Goal: Contribute content: Contribute content

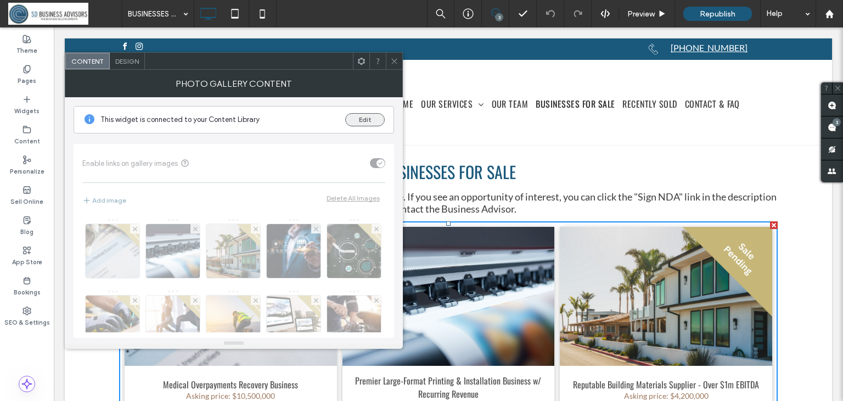
click at [365, 117] on button "Edit" at bounding box center [365, 119] width 40 height 13
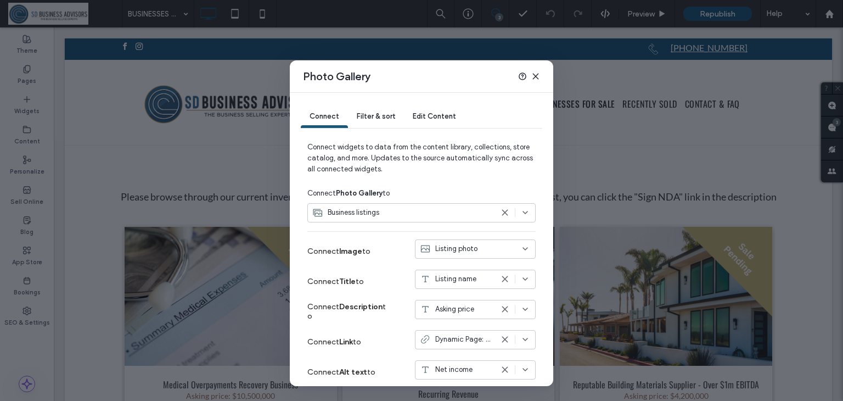
click at [428, 113] on span "Edit Content" at bounding box center [434, 116] width 43 height 8
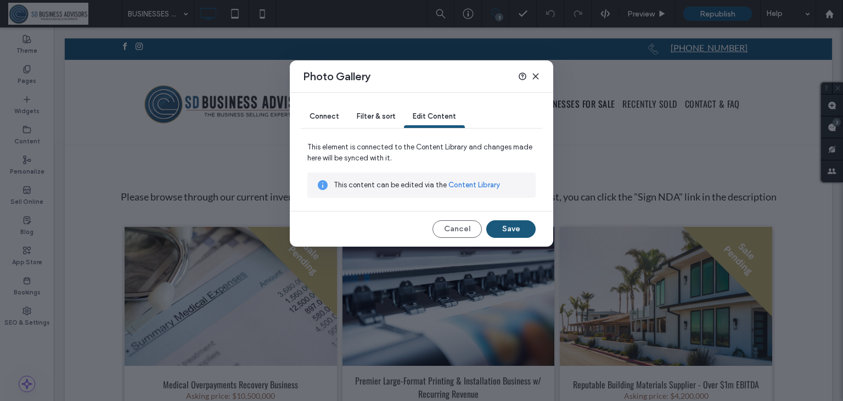
click at [473, 182] on link "Content Library" at bounding box center [474, 184] width 52 height 11
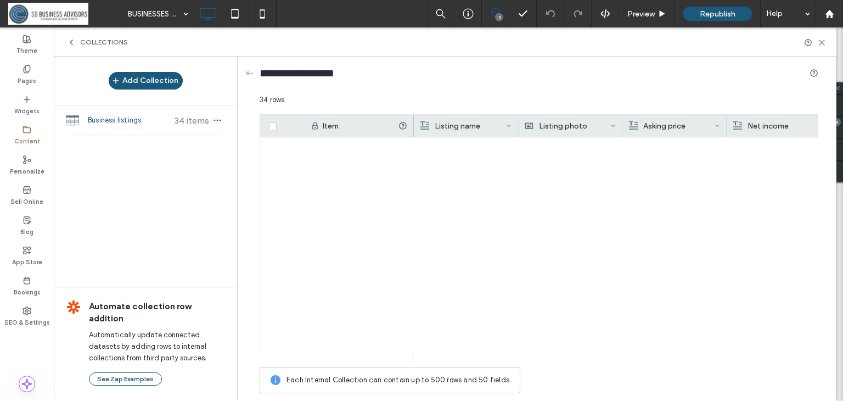
scroll to position [514, 0]
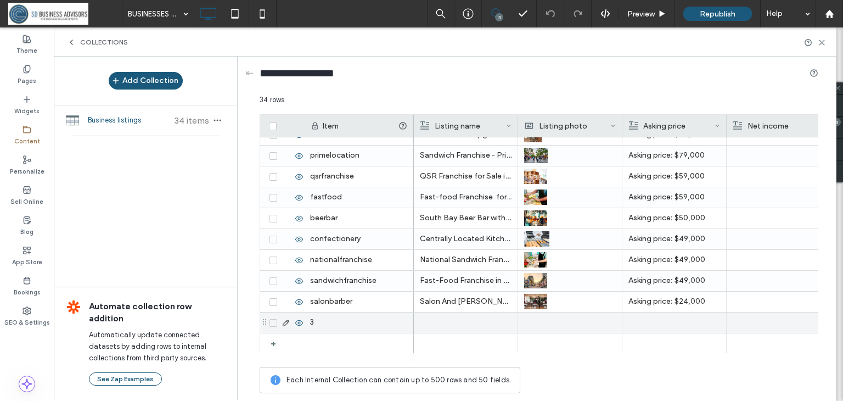
click at [353, 330] on div "3" at bounding box center [359, 322] width 110 height 20
type input "**********"
click at [443, 322] on div at bounding box center [466, 322] width 92 height 20
click at [445, 324] on div at bounding box center [465, 322] width 91 height 19
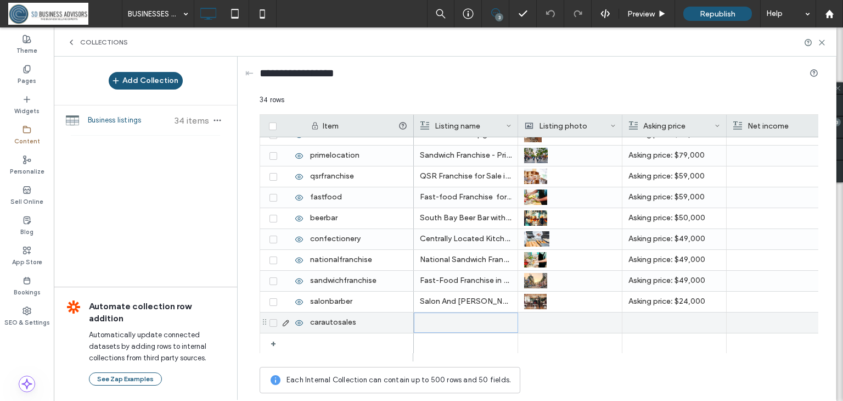
click at [453, 318] on div at bounding box center [465, 322] width 91 height 19
click at [569, 323] on div at bounding box center [570, 322] width 92 height 20
click at [525, 322] on div at bounding box center [570, 322] width 91 height 19
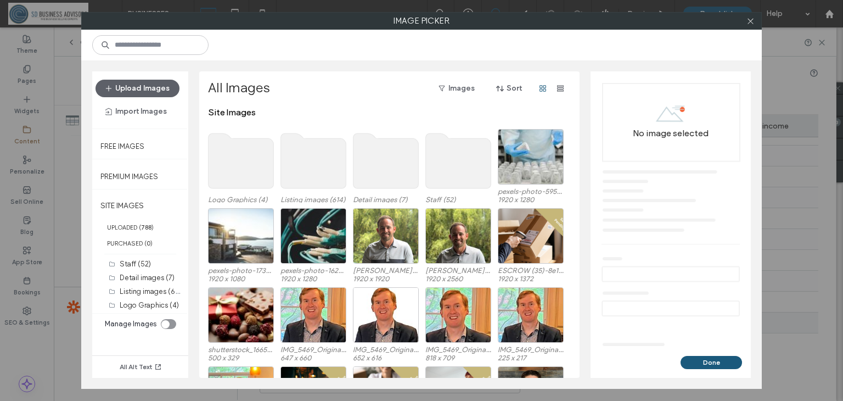
click at [313, 157] on use at bounding box center [313, 160] width 65 height 55
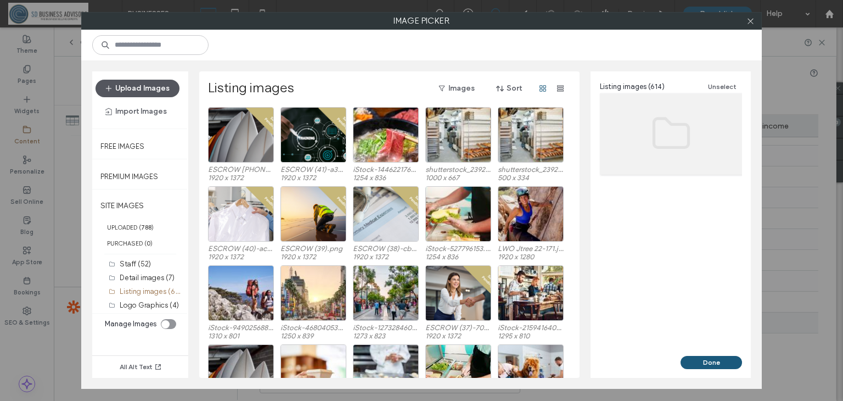
click at [159, 88] on button "Upload Images" at bounding box center [137, 89] width 84 height 18
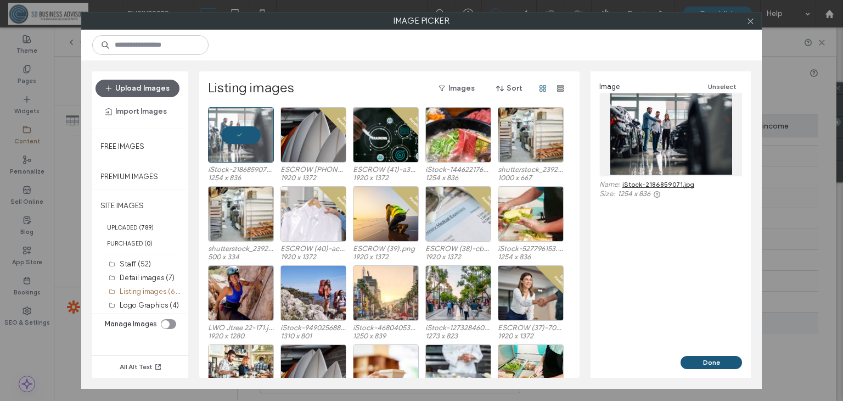
click at [713, 354] on div "Image Unselect Name: iStock-2186859071.jpg Size: 1254 x 836" at bounding box center [671, 213] width 160 height 284
click at [711, 363] on button "Done" at bounding box center [711, 362] width 61 height 13
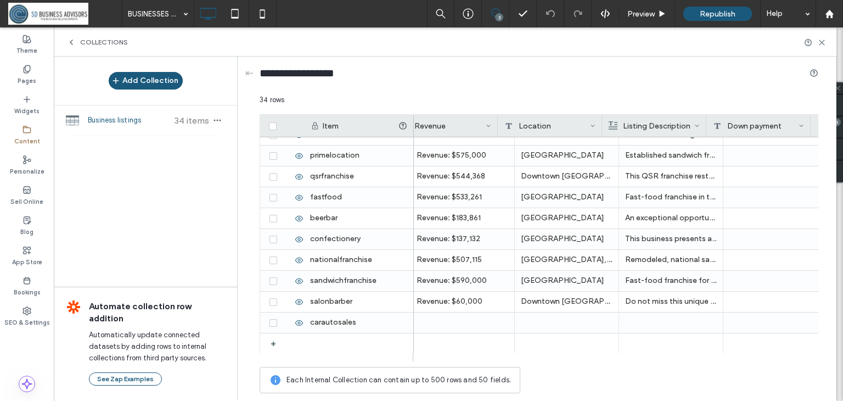
scroll to position [0, 454]
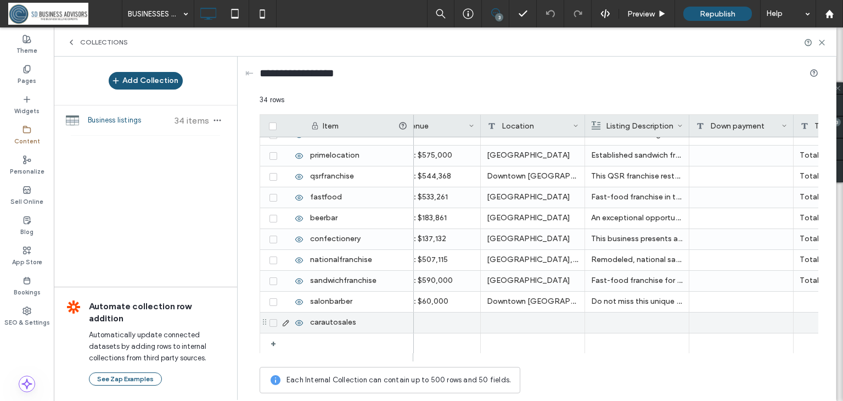
click at [595, 321] on div at bounding box center [637, 322] width 92 height 20
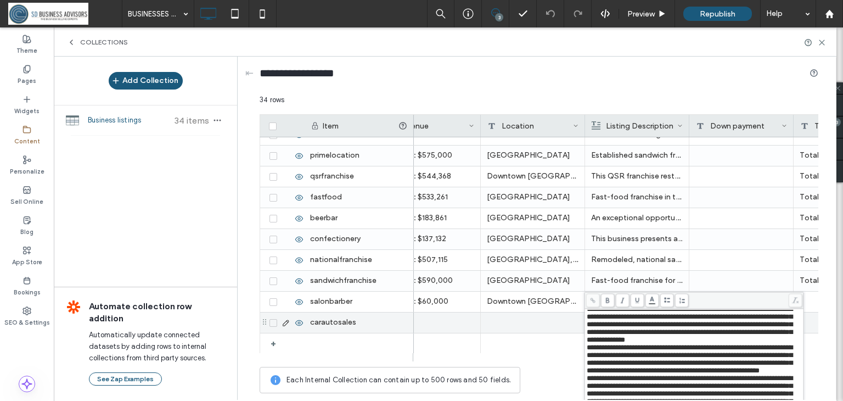
scroll to position [0, 0]
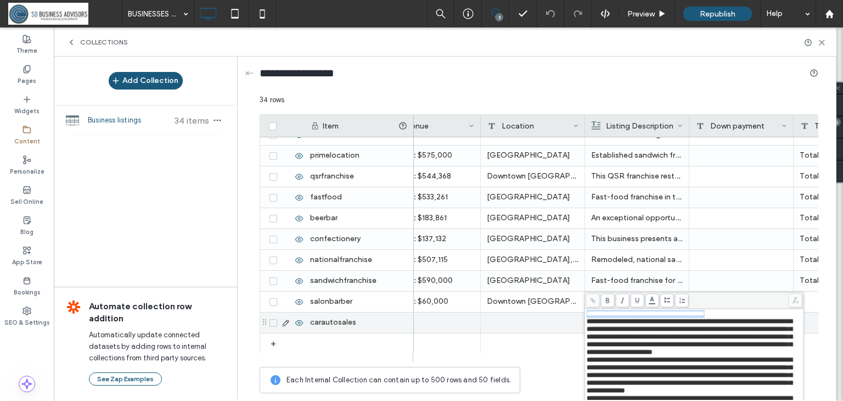
drag, startPoint x: 733, startPoint y: 315, endPoint x: 586, endPoint y: 314, distance: 147.1
click at [587, 314] on div "**********" at bounding box center [695, 314] width 216 height 8
copy span "**********"
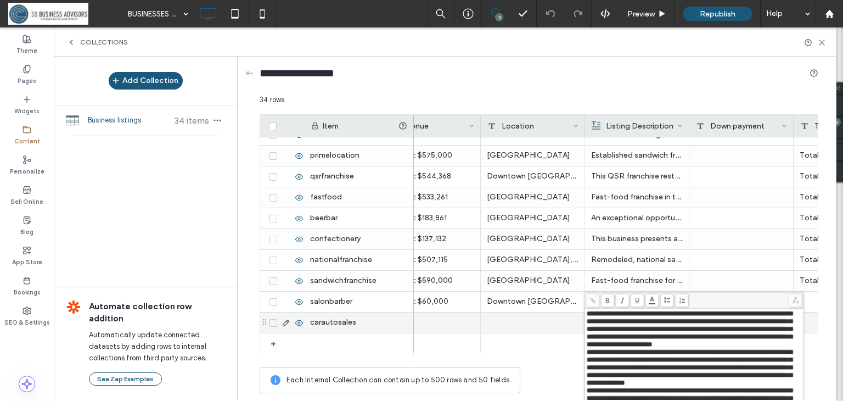
click at [540, 321] on div at bounding box center [533, 322] width 104 height 20
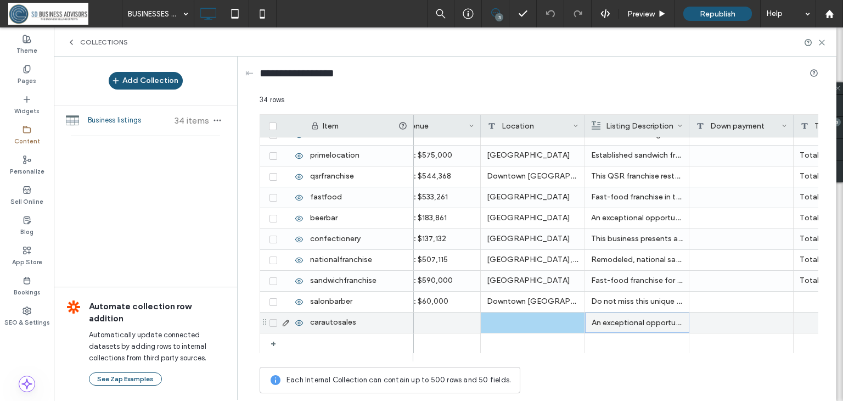
click at [540, 321] on div at bounding box center [533, 322] width 104 height 20
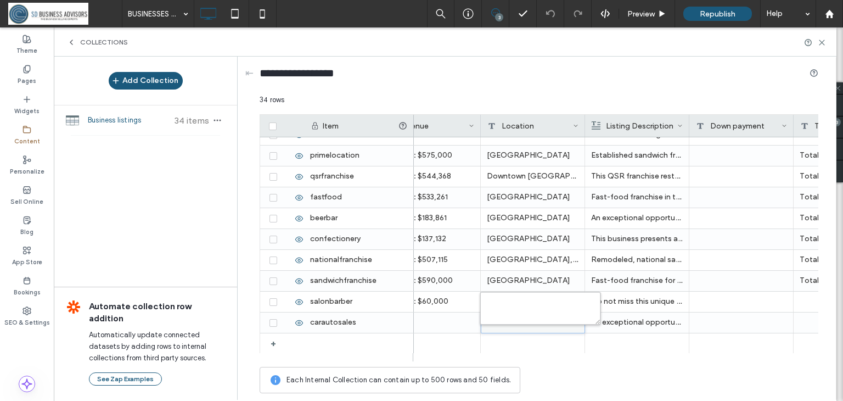
click at [540, 321] on textarea "plain-text-cell" at bounding box center [540, 307] width 121 height 33
type textarea "*********"
click at [421, 325] on div at bounding box center [429, 322] width 92 height 20
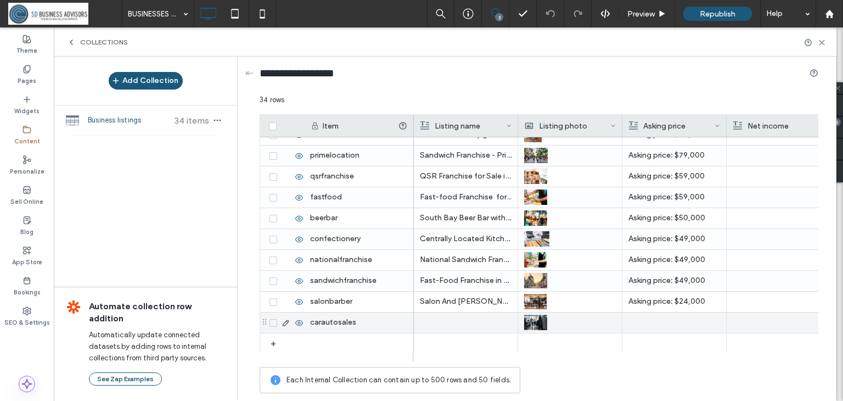
click at [456, 323] on div at bounding box center [466, 322] width 92 height 20
click at [644, 325] on div at bounding box center [674, 322] width 92 height 20
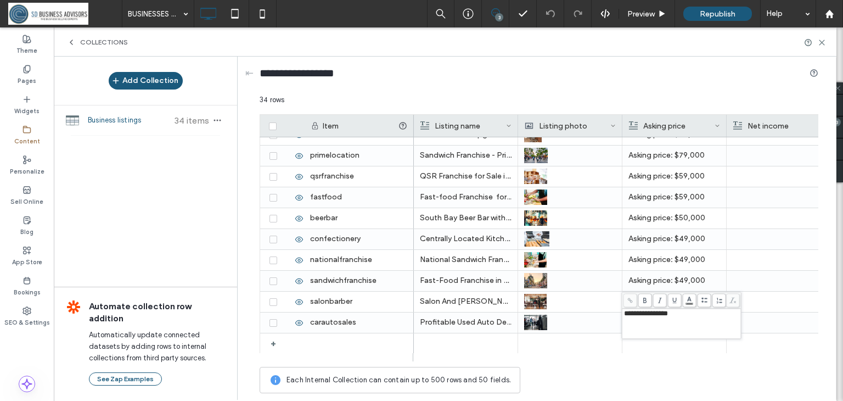
click at [700, 322] on div "**********" at bounding box center [682, 323] width 116 height 27
click at [768, 325] on div at bounding box center [779, 322] width 92 height 20
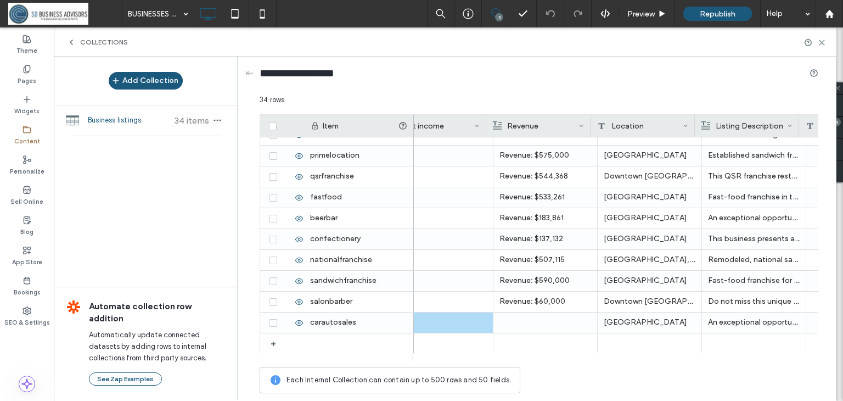
scroll to position [0, 345]
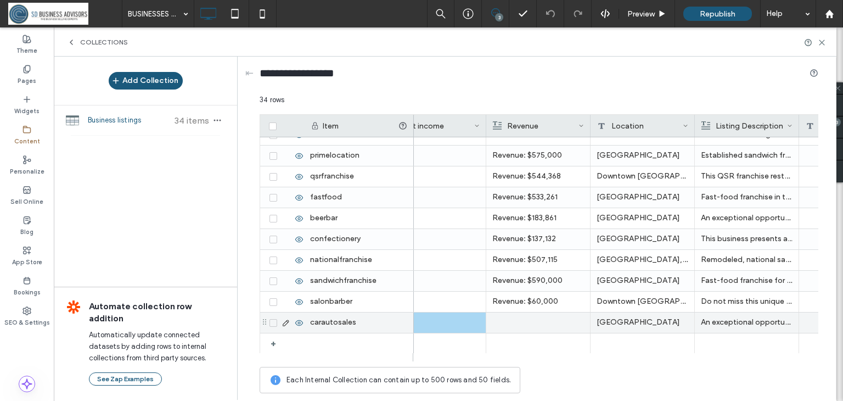
click at [559, 322] on div at bounding box center [538, 322] width 92 height 20
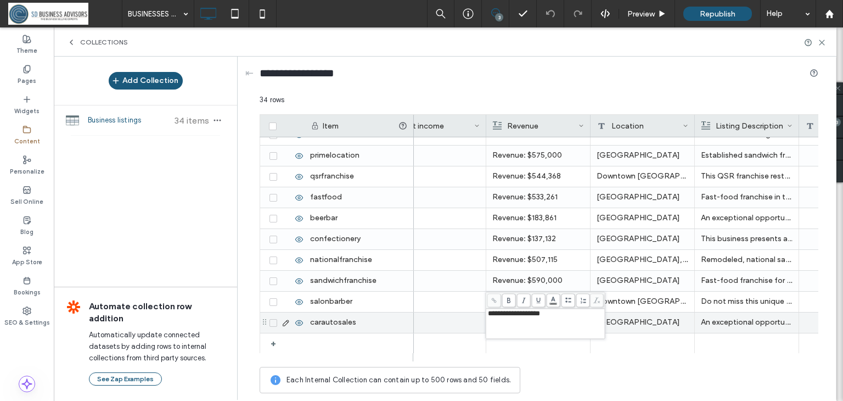
click at [433, 329] on div at bounding box center [434, 322] width 92 height 20
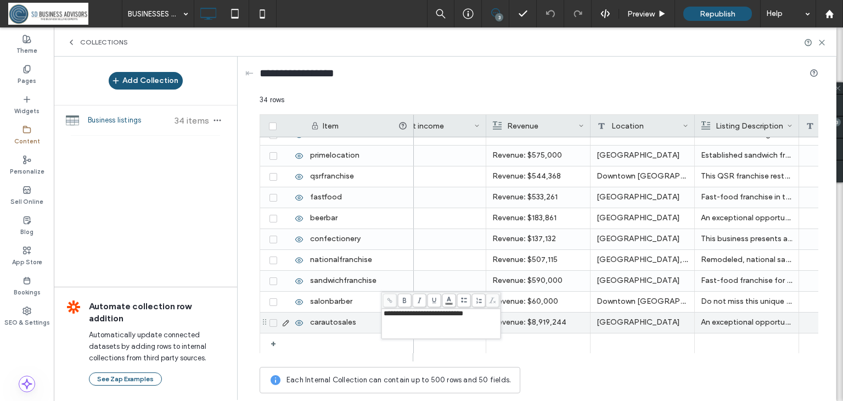
click at [671, 319] on div "[GEOGRAPHIC_DATA]" at bounding box center [643, 322] width 104 height 20
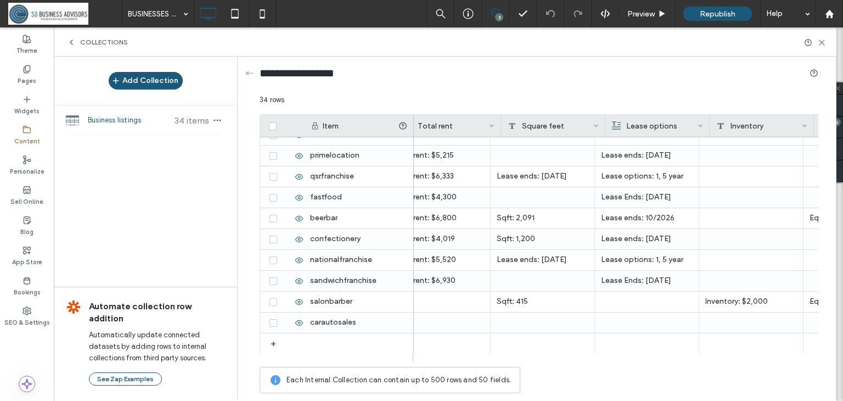
scroll to position [0, 827]
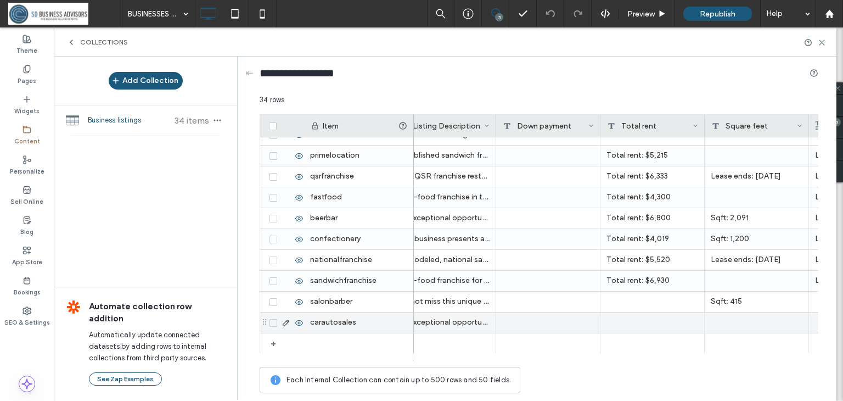
click at [615, 321] on div at bounding box center [652, 322] width 104 height 20
click at [626, 305] on textarea "plain-text-cell" at bounding box center [660, 307] width 121 height 33
type textarea "**********"
click at [738, 321] on div at bounding box center [757, 322] width 104 height 20
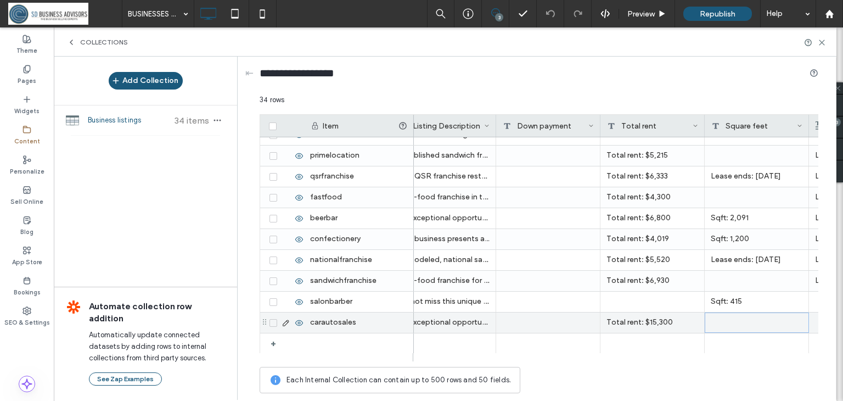
click at [738, 321] on div at bounding box center [757, 322] width 104 height 20
click at [746, 312] on textarea "plain-text-cell" at bounding box center [764, 307] width 121 height 33
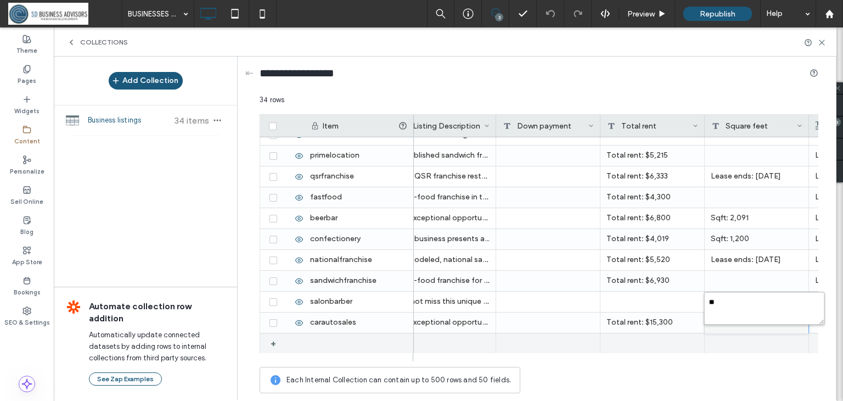
type textarea "*"
click at [623, 346] on div at bounding box center [652, 343] width 104 height 20
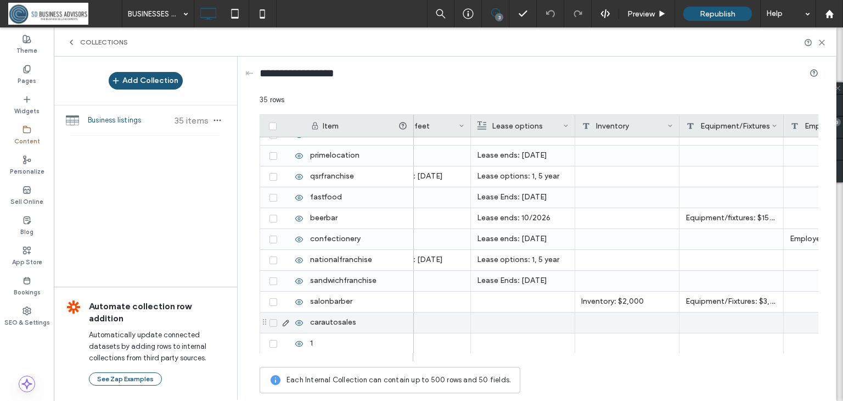
click at [706, 320] on div at bounding box center [731, 322] width 104 height 20
click at [711, 312] on textarea "plain-text-cell" at bounding box center [739, 307] width 121 height 33
type textarea "**********"
click at [653, 329] on div at bounding box center [627, 322] width 104 height 20
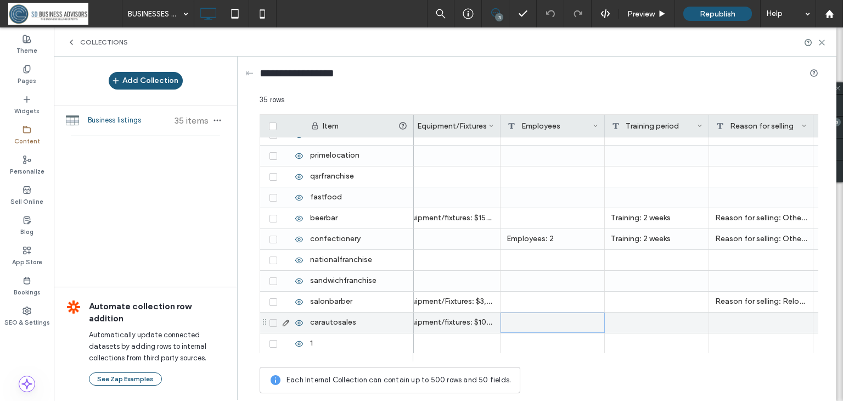
click at [580, 322] on div at bounding box center [553, 322] width 104 height 20
click at [586, 308] on textarea "plain-text-cell" at bounding box center [560, 307] width 121 height 33
type textarea "**********"
click at [662, 319] on div at bounding box center [657, 322] width 104 height 20
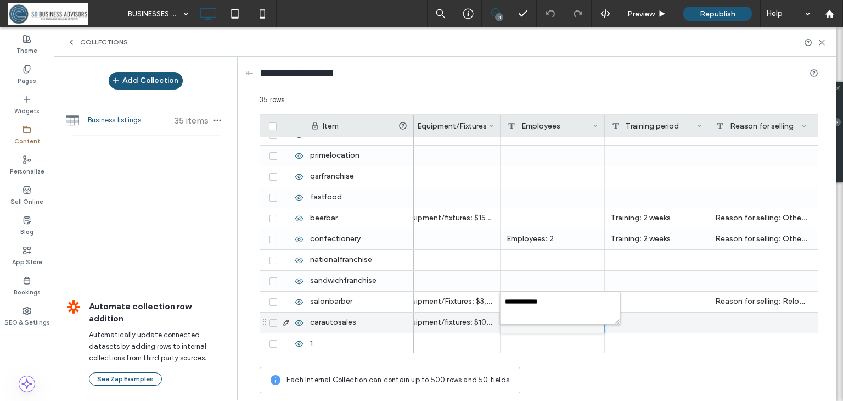
click at [662, 319] on div at bounding box center [657, 322] width 104 height 20
click at [662, 319] on textarea "plain-text-cell" at bounding box center [664, 307] width 121 height 33
type textarea "**********"
click at [766, 322] on div at bounding box center [761, 322] width 104 height 20
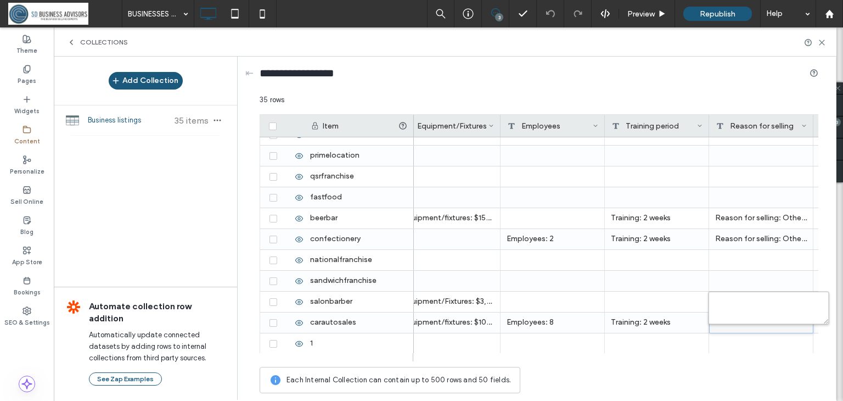
click at [769, 313] on textarea "plain-text-cell" at bounding box center [769, 307] width 121 height 33
type textarea "**********"
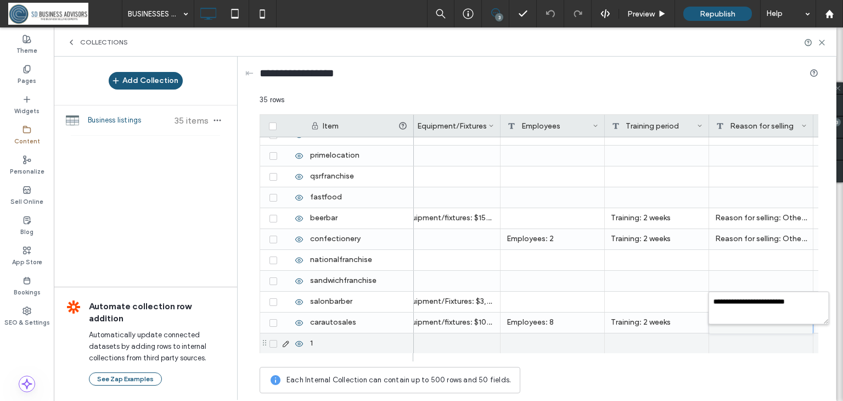
click at [639, 336] on div at bounding box center [657, 343] width 104 height 20
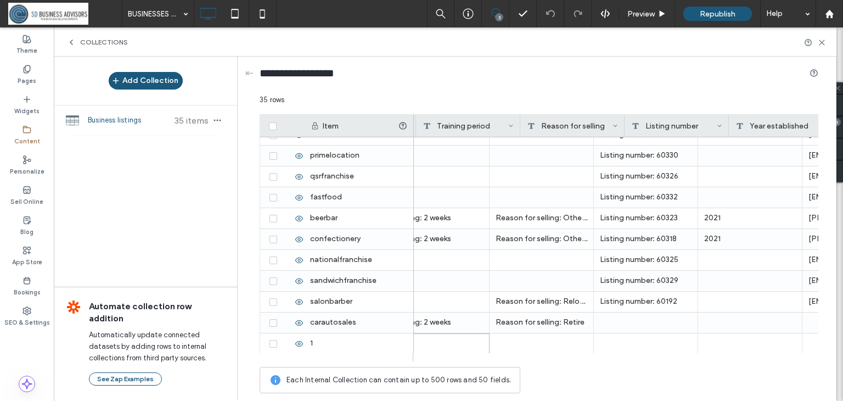
scroll to position [0, 1548]
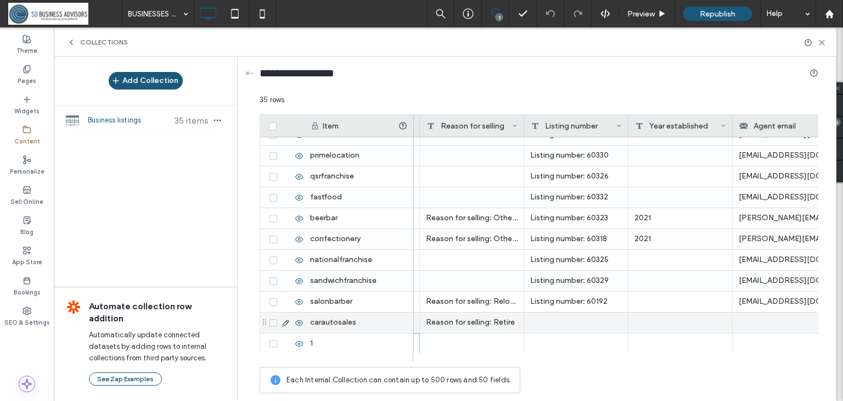
click at [599, 322] on div at bounding box center [576, 322] width 104 height 20
click at [599, 322] on textarea "plain-text-cell" at bounding box center [583, 307] width 121 height 33
type textarea "**********"
click at [689, 321] on div at bounding box center [680, 322] width 104 height 20
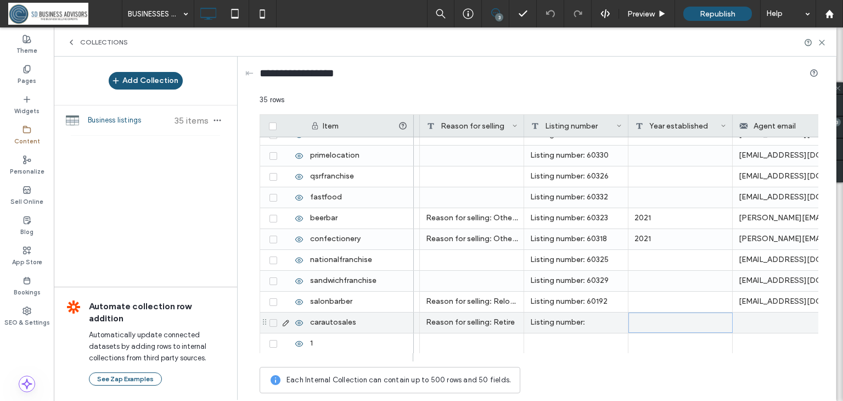
click at [604, 324] on div "Listing number:" at bounding box center [576, 322] width 104 height 20
click at [609, 299] on textarea "**********" at bounding box center [583, 307] width 121 height 33
type textarea "**********"
click at [688, 319] on div at bounding box center [680, 322] width 104 height 20
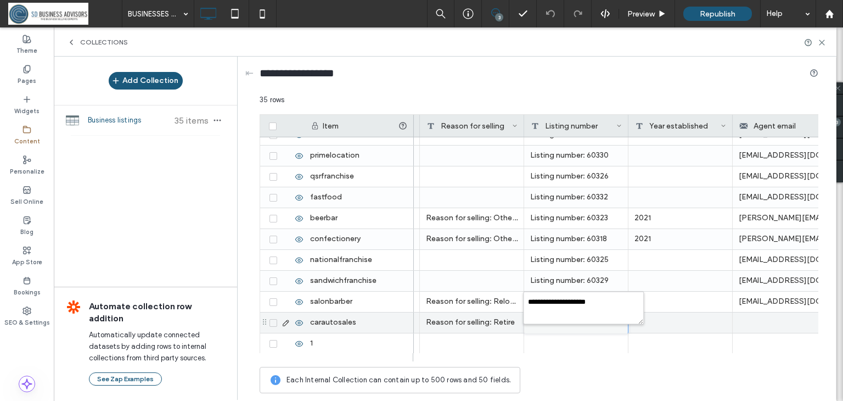
click at [688, 319] on div at bounding box center [680, 322] width 104 height 20
click at [689, 313] on textarea "plain-text-cell" at bounding box center [687, 307] width 121 height 33
type textarea "****"
click at [781, 314] on div at bounding box center [785, 322] width 104 height 20
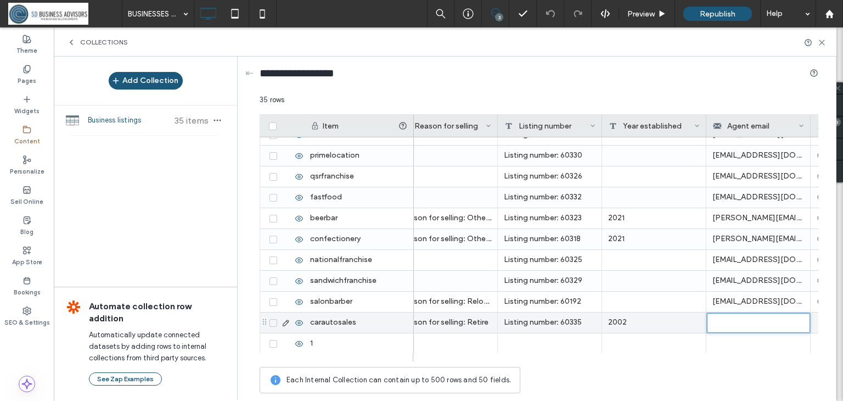
scroll to position [0, 1584]
type input "**********"
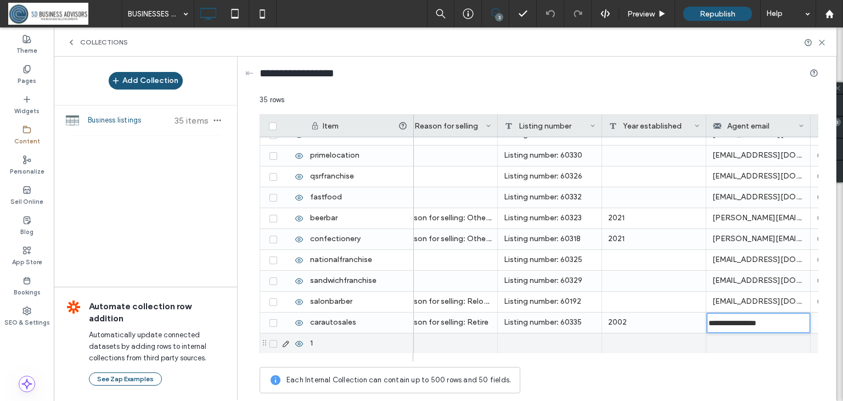
click at [754, 347] on div at bounding box center [758, 343] width 104 height 20
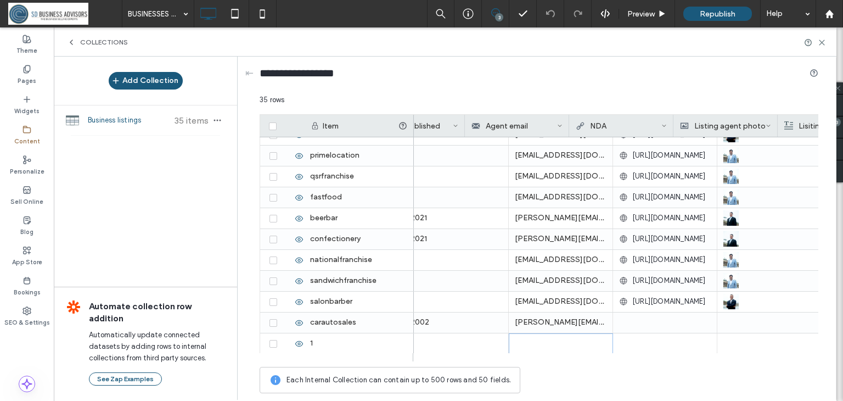
scroll to position [0, 1826]
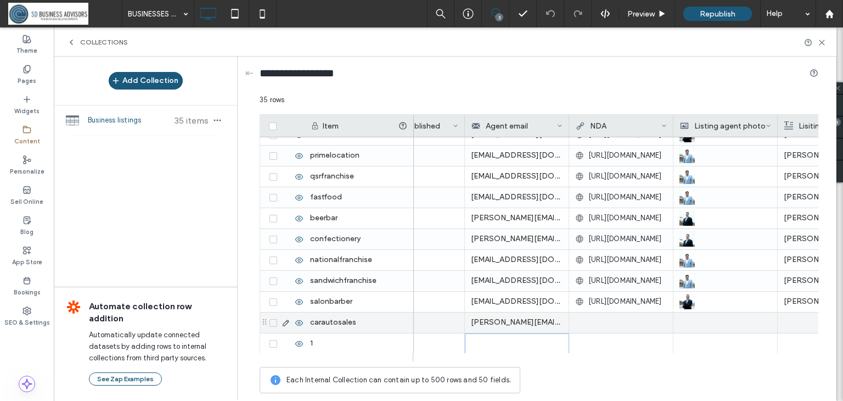
click at [609, 317] on div at bounding box center [621, 322] width 92 height 20
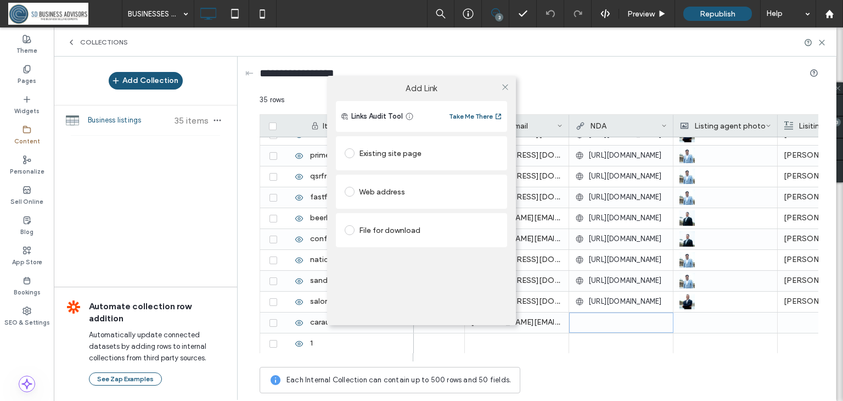
click at [348, 193] on span at bounding box center [350, 192] width 10 height 10
click at [373, 216] on input "url" at bounding box center [422, 213] width 154 height 14
paste input "**********"
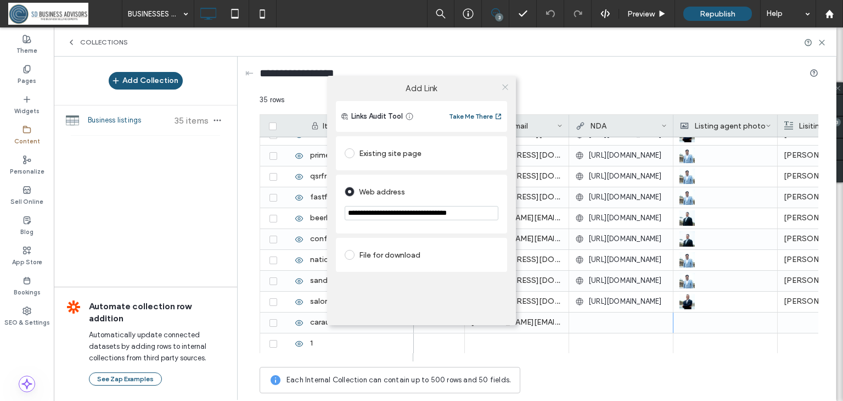
type input "**********"
click at [507, 83] on icon at bounding box center [505, 87] width 8 height 8
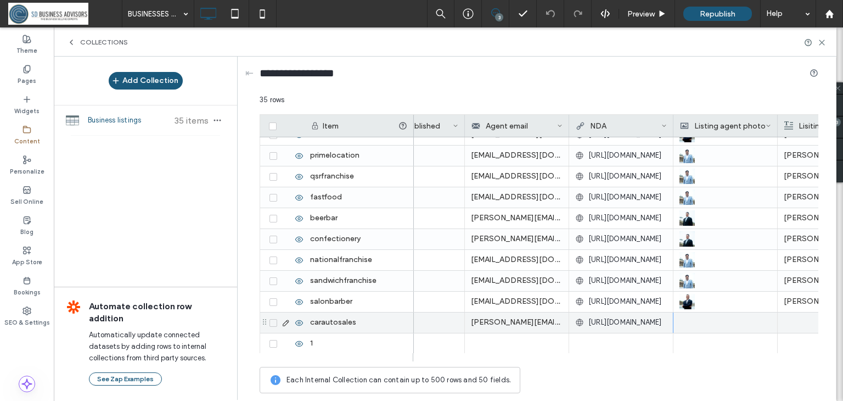
click at [687, 322] on div at bounding box center [725, 322] width 92 height 20
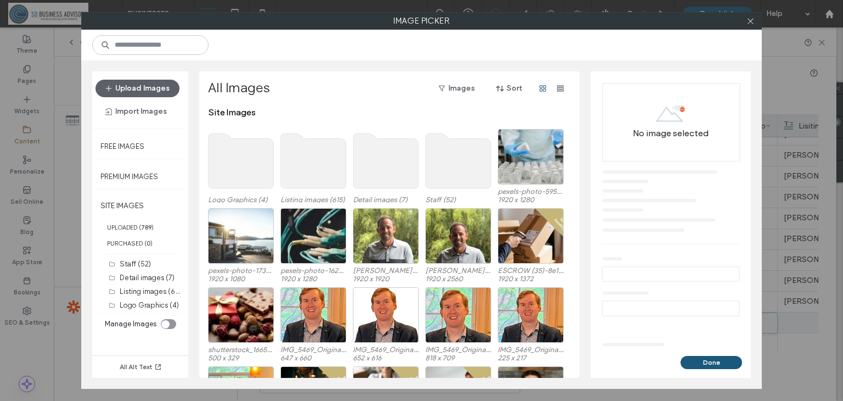
click at [465, 173] on use at bounding box center [458, 160] width 65 height 55
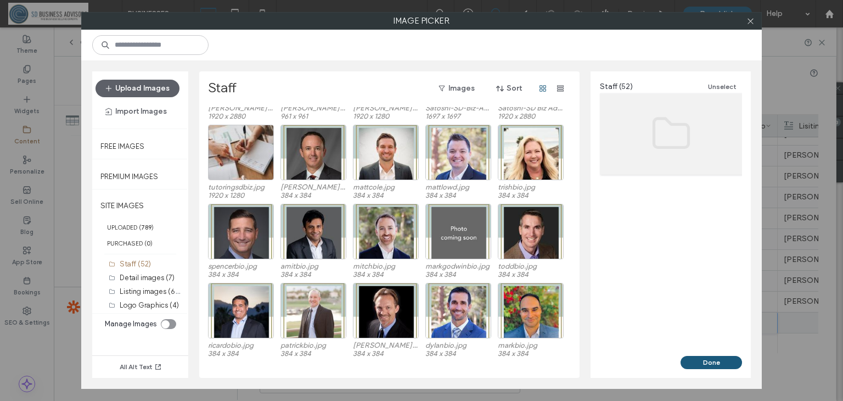
scroll to position [255, 0]
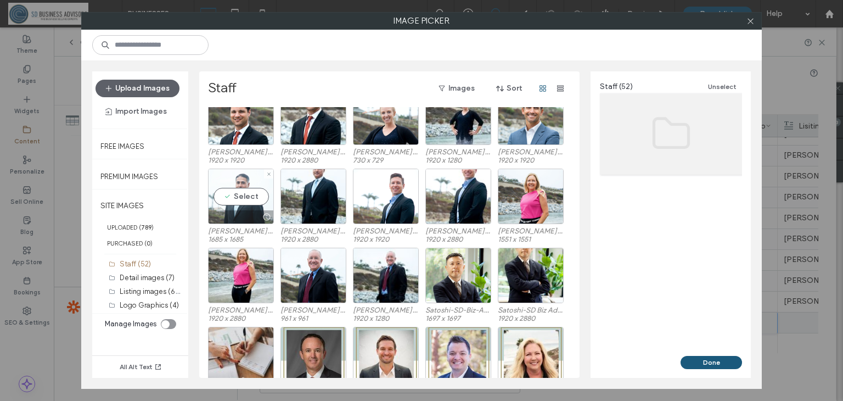
click at [243, 204] on div "Select" at bounding box center [241, 195] width 66 height 55
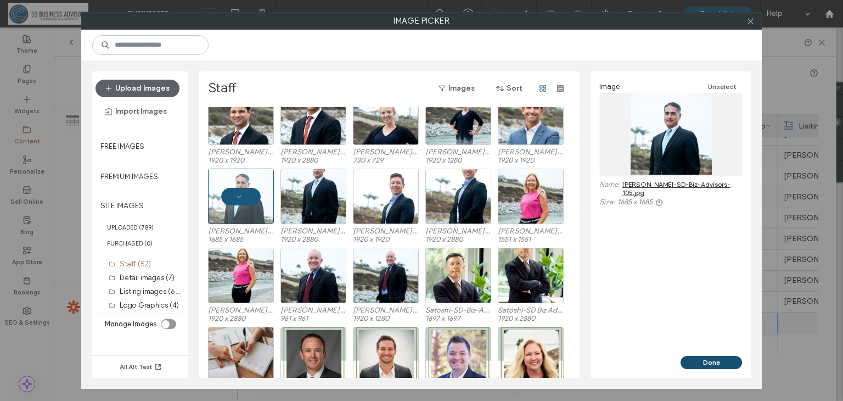
click at [712, 363] on button "Done" at bounding box center [711, 362] width 61 height 13
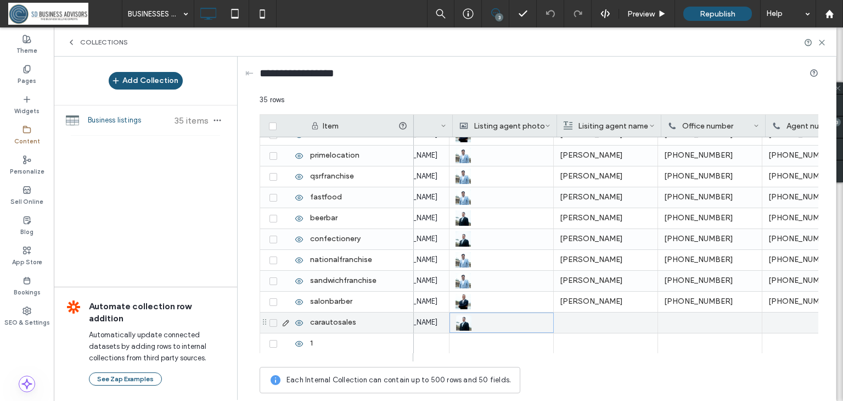
scroll to position [0, 2046]
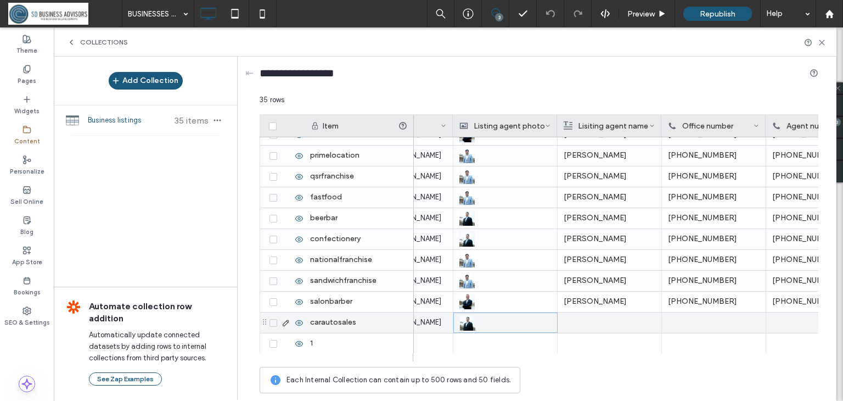
click at [633, 320] on div at bounding box center [610, 322] width 92 height 20
click at [700, 322] on div at bounding box center [714, 322] width 104 height 20
type input "**********"
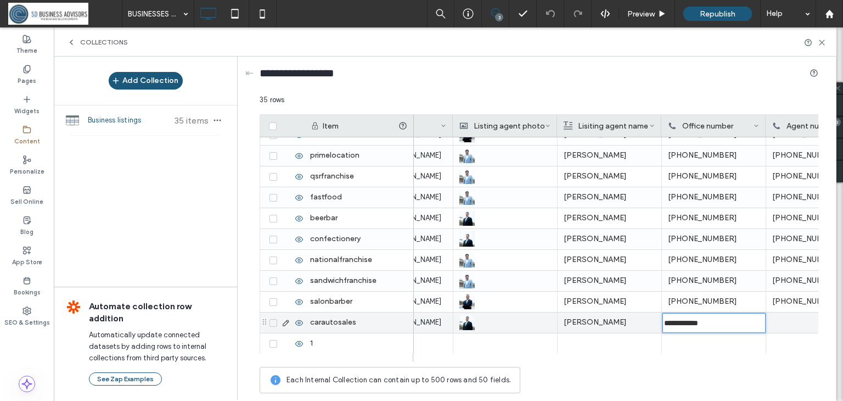
click at [806, 318] on div at bounding box center [818, 322] width 104 height 20
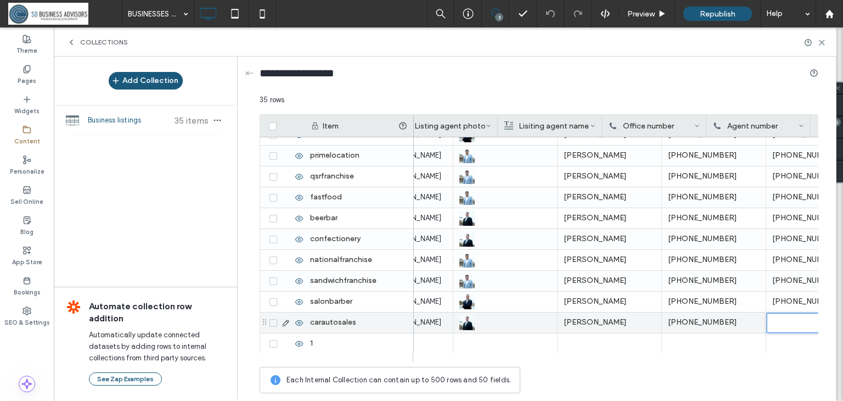
scroll to position [0, 2105]
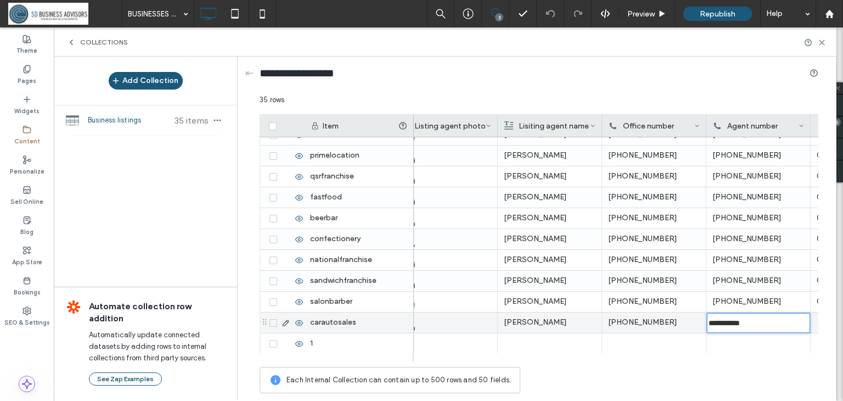
type input "**********"
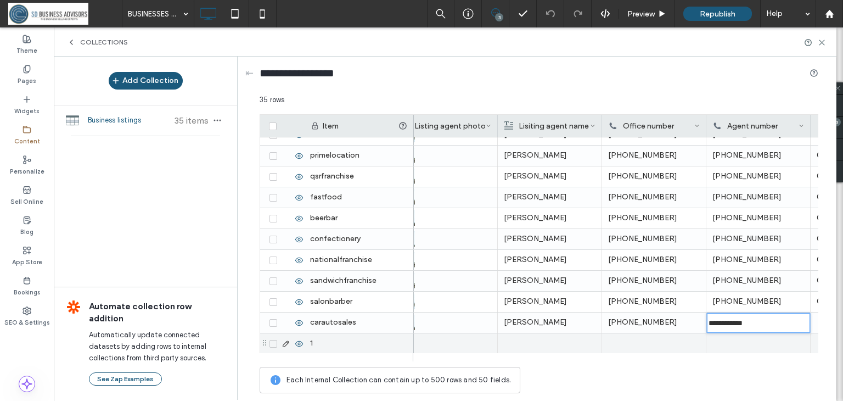
click at [690, 341] on div at bounding box center [654, 343] width 104 height 20
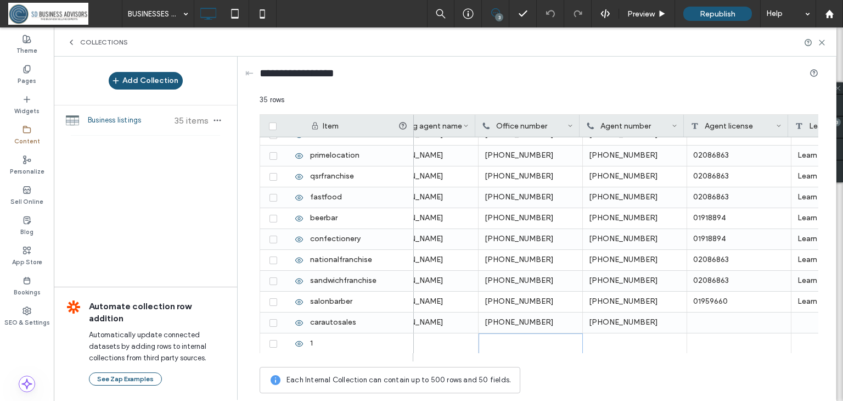
scroll to position [0, 2233]
click at [701, 319] on div at bounding box center [736, 322] width 104 height 20
click at [707, 308] on textarea "plain-text-cell" at bounding box center [743, 307] width 121 height 33
type textarea "********"
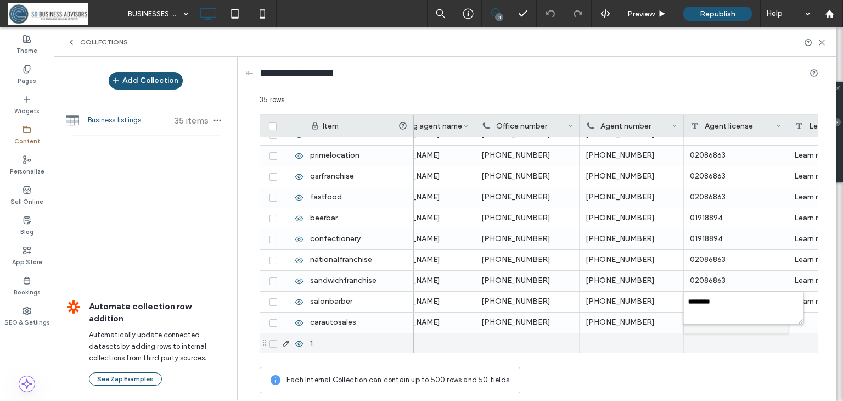
click at [721, 340] on div at bounding box center [736, 343] width 104 height 20
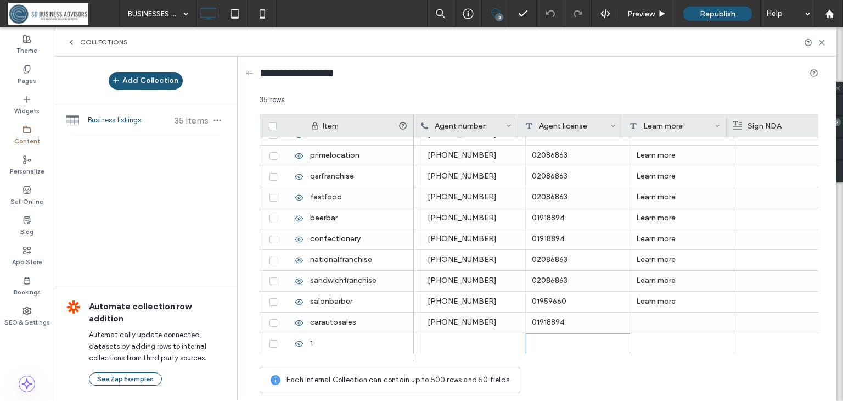
scroll to position [0, 2398]
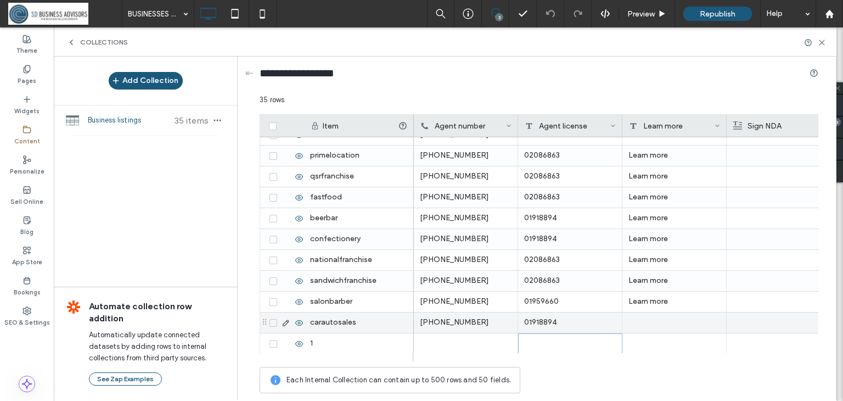
click at [705, 323] on div at bounding box center [674, 322] width 104 height 20
click at [705, 311] on textarea "plain-text-cell" at bounding box center [681, 307] width 121 height 33
type textarea "**********"
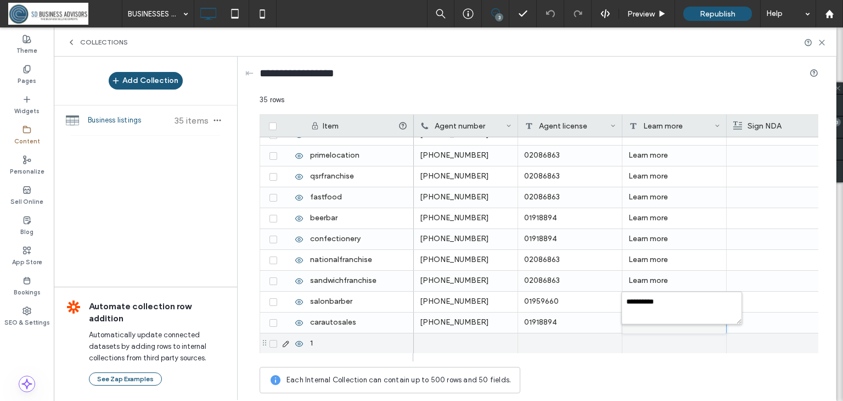
click at [696, 343] on div at bounding box center [674, 343] width 104 height 20
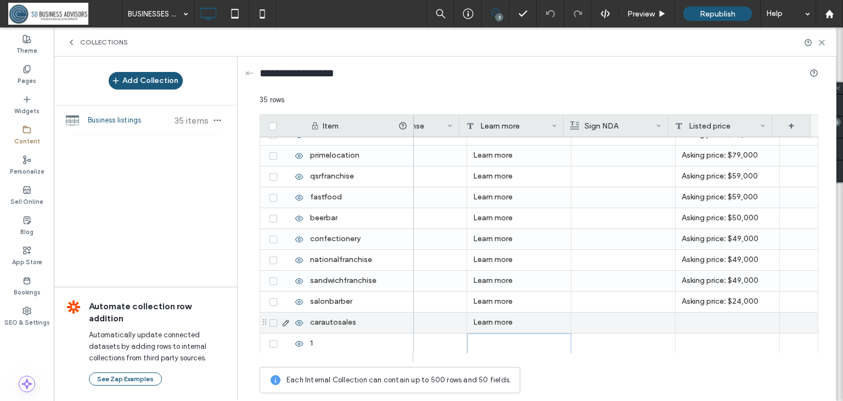
click at [742, 323] on div at bounding box center [728, 322] width 104 height 20
click at [740, 308] on textarea "plain-text-cell" at bounding box center [727, 307] width 121 height 33
type textarea "**********"
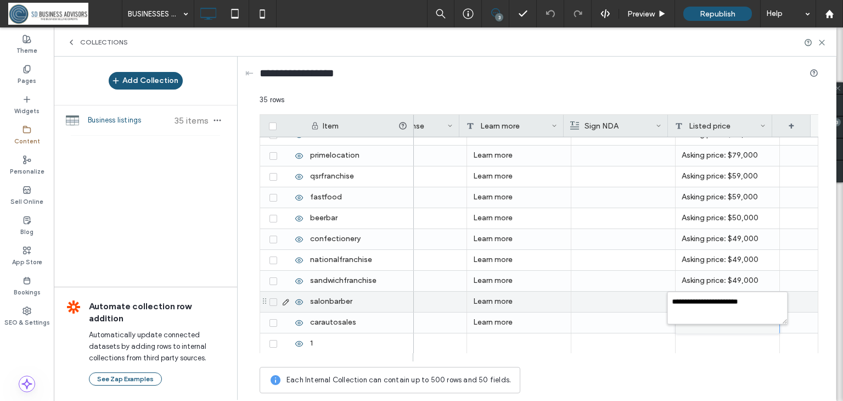
click at [588, 306] on div at bounding box center [623, 301] width 92 height 20
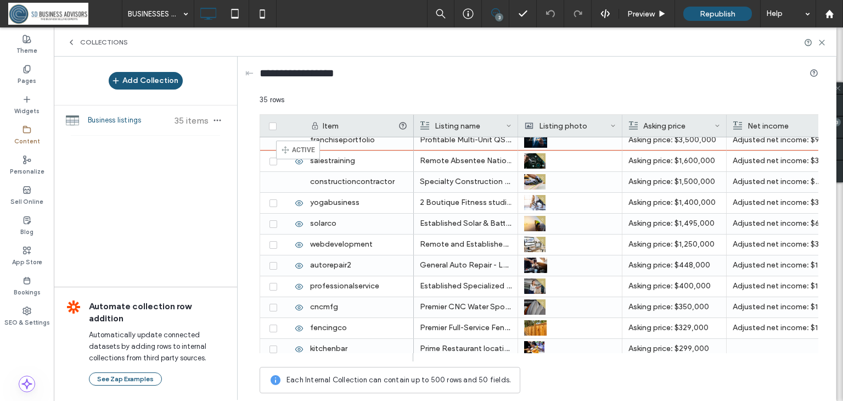
scroll to position [0, 0]
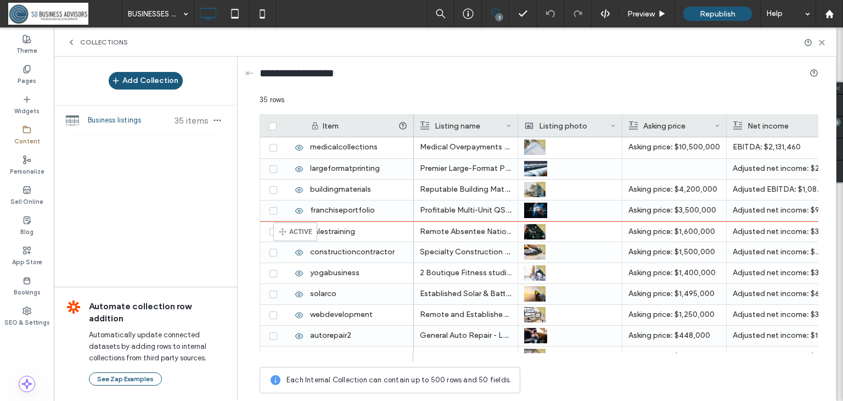
drag, startPoint x: 263, startPoint y: 321, endPoint x: 290, endPoint y: 227, distance: 97.5
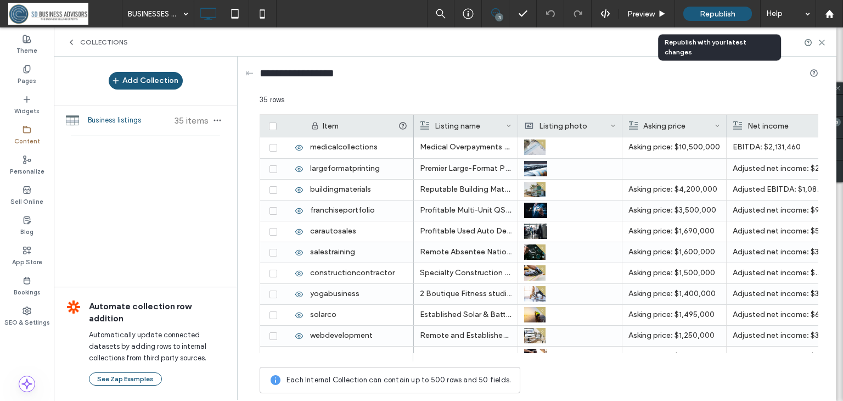
click at [712, 14] on span "Republish" at bounding box center [718, 13] width 36 height 9
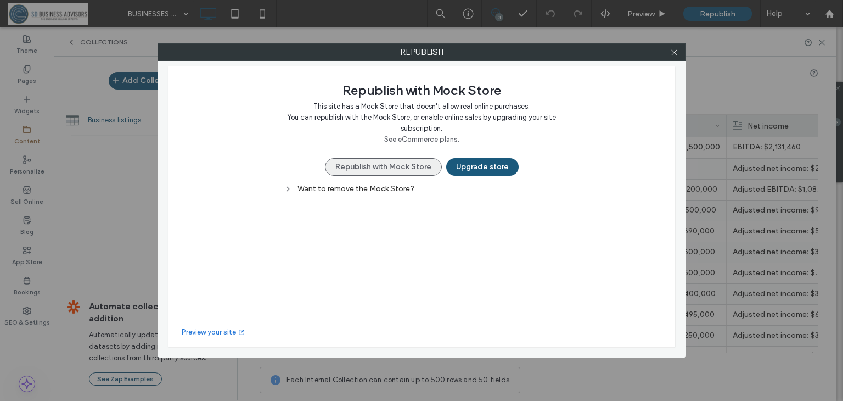
click at [414, 168] on button "Republish with Mock Store" at bounding box center [383, 167] width 117 height 18
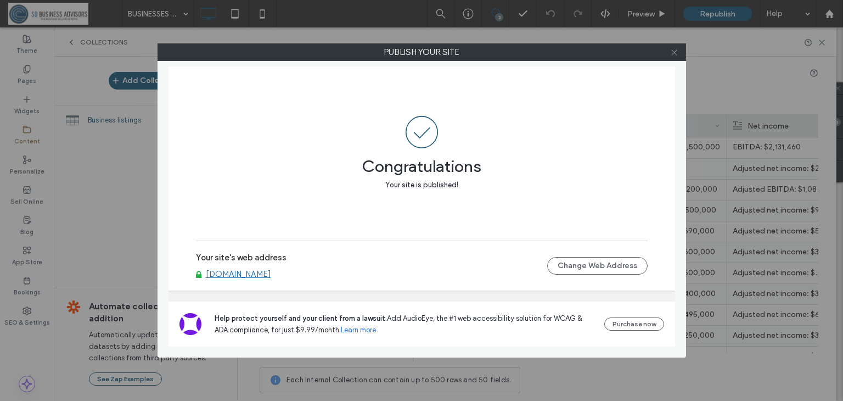
click at [671, 55] on icon at bounding box center [674, 52] width 8 height 8
